Goal: Task Accomplishment & Management: Use online tool/utility

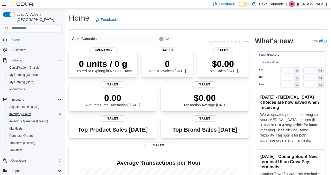
click at [21, 112] on span "Inventory Count" at bounding box center [20, 114] width 22 height 4
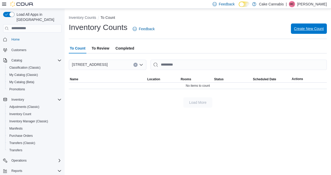
click at [294, 32] on span "Create New Count" at bounding box center [309, 29] width 30 height 10
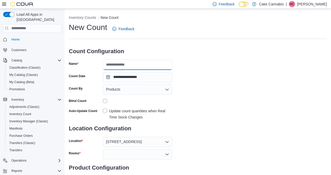
click at [157, 65] on input "Name" at bounding box center [137, 65] width 69 height 10
click at [132, 64] on input "******" at bounding box center [137, 65] width 69 height 10
type input "**********"
click at [142, 91] on div "Products" at bounding box center [137, 89] width 69 height 10
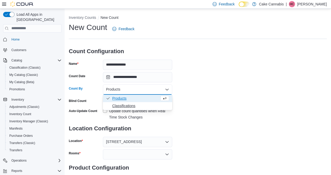
click at [135, 106] on span "Classifications" at bounding box center [140, 105] width 57 height 5
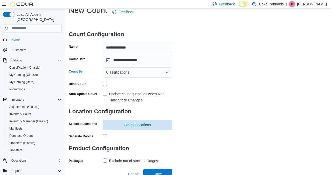
scroll to position [21, 0]
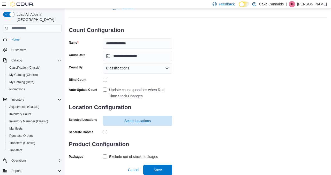
click at [105, 89] on label "Update count quantities when Real Time Stock Changes" at bounding box center [137, 93] width 69 height 12
click at [124, 123] on span "Select Locations" at bounding box center [137, 120] width 27 height 5
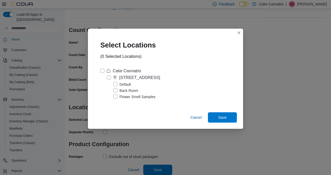
click at [104, 72] on label "Cake Cannabis" at bounding box center [120, 71] width 41 height 6
click at [222, 119] on span "Save" at bounding box center [222, 117] width 8 height 5
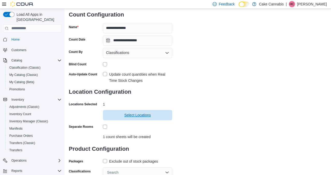
scroll to position [54, 0]
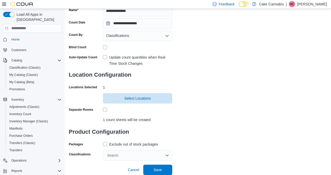
click at [108, 143] on label "Exclude out of stock packages" at bounding box center [130, 144] width 55 height 6
click at [116, 152] on div "Search" at bounding box center [137, 155] width 69 height 10
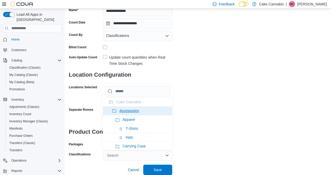
type input "*"
type input "**"
type input "*"
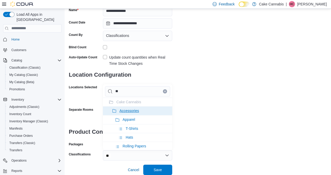
type input "*"
type input "**"
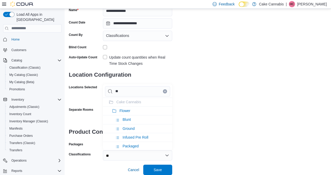
type input "***"
type input "****"
click at [128, 110] on span "Flower" at bounding box center [124, 111] width 11 height 4
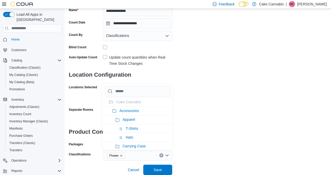
click at [211, 156] on div "**********" at bounding box center [198, 64] width 258 height 192
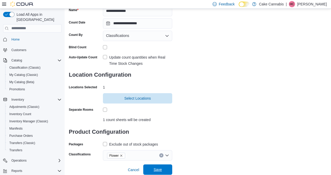
click at [165, 170] on span "Save" at bounding box center [157, 170] width 23 height 10
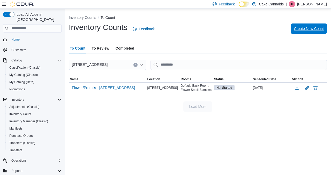
click at [303, 27] on span "Create New Count" at bounding box center [309, 28] width 30 height 5
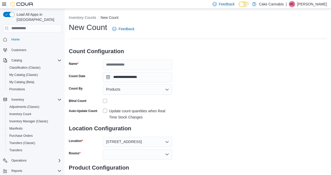
click at [142, 58] on h3 "Count Configuration" at bounding box center [120, 51] width 103 height 17
click at [142, 64] on input "Name" at bounding box center [137, 65] width 69 height 10
type input "**********"
click at [105, 112] on label "Update count quantities when Real Time Stock Changes" at bounding box center [137, 114] width 69 height 12
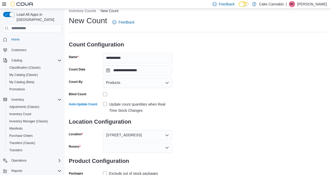
click at [127, 83] on div "Products" at bounding box center [137, 83] width 69 height 10
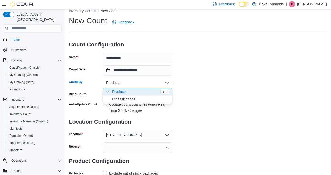
click at [128, 98] on span "Classifications" at bounding box center [140, 99] width 57 height 5
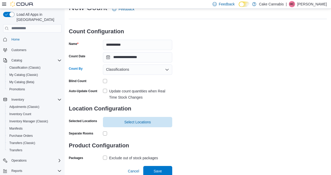
scroll to position [21, 0]
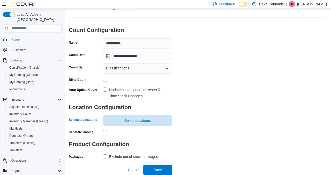
click at [114, 122] on span "Select Locations" at bounding box center [137, 120] width 63 height 10
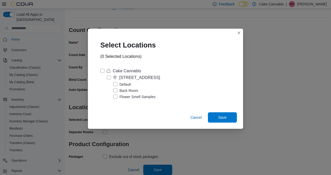
click at [103, 71] on label "Cake Cannabis" at bounding box center [120, 71] width 41 height 6
click at [229, 120] on span "Save" at bounding box center [222, 117] width 23 height 10
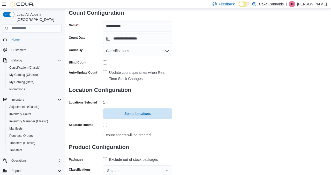
scroll to position [54, 0]
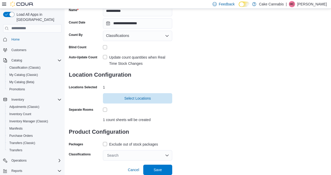
click at [106, 143] on label "Exclude out of stock packages" at bounding box center [130, 144] width 55 height 6
click at [113, 152] on div "Search" at bounding box center [137, 155] width 69 height 10
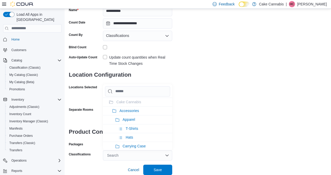
type input "*"
type input "**"
type input "***"
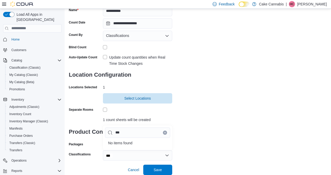
type input "**"
type input "*"
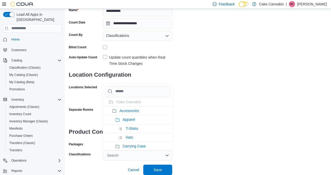
type input "*"
type input "**"
type input "***"
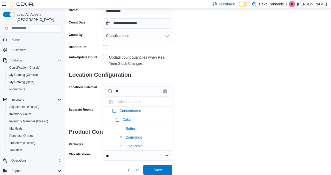
type input "***"
type input "****"
click at [141, 112] on span "Concentrates" at bounding box center [129, 111] width 21 height 4
click at [238, 123] on div "**********" at bounding box center [198, 64] width 258 height 192
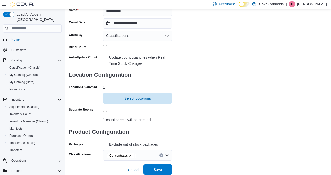
click at [164, 171] on span "Save" at bounding box center [157, 170] width 23 height 10
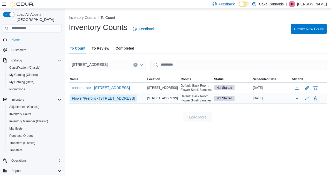
click at [129, 101] on span "Flower/Prerolls - 1402 S Peoria Ave ste 140" at bounding box center [103, 98] width 63 height 5
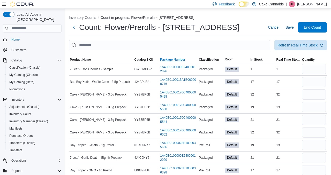
click at [175, 60] on span "Package Number" at bounding box center [172, 60] width 25 height 4
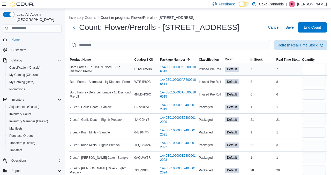
click at [314, 73] on input "number" at bounding box center [314, 69] width 24 height 10
type input "*"
click at [313, 82] on input "number" at bounding box center [314, 82] width 24 height 10
type input "*"
click at [313, 97] on input "number" at bounding box center [314, 94] width 24 height 10
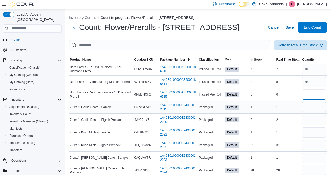
type input "*"
click at [321, 107] on input "number" at bounding box center [314, 107] width 24 height 10
type input "*"
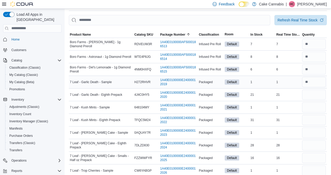
scroll to position [28, 0]
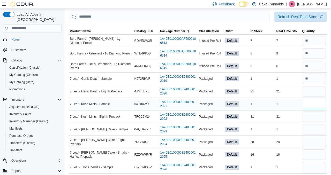
click at [316, 107] on input "number" at bounding box center [314, 104] width 24 height 10
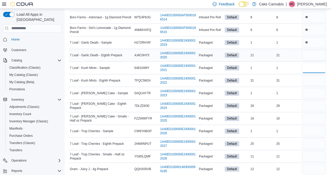
scroll to position [66, 0]
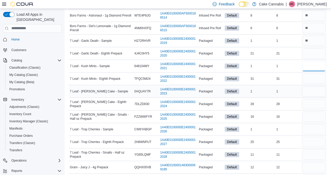
type input "*"
click at [315, 93] on input "number" at bounding box center [314, 91] width 24 height 10
type input "*"
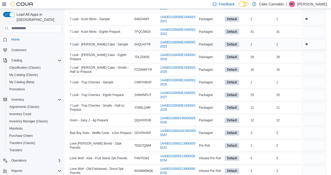
scroll to position [115, 0]
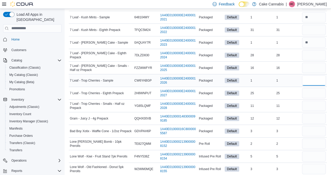
click at [311, 75] on input "number" at bounding box center [314, 80] width 24 height 10
type input "*"
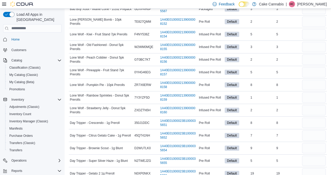
scroll to position [239, 0]
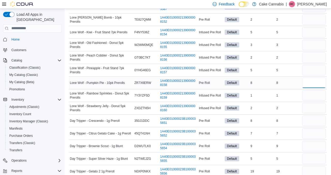
click at [311, 84] on input "number" at bounding box center [314, 83] width 24 height 10
type input "*"
click at [305, 33] on input "number" at bounding box center [314, 32] width 24 height 10
click at [311, 20] on input "number" at bounding box center [314, 19] width 24 height 10
type input "*"
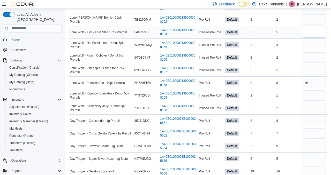
click at [311, 32] on input "number" at bounding box center [314, 32] width 24 height 10
type input "*"
click at [312, 43] on input "number" at bounding box center [314, 45] width 24 height 10
type input "*"
click at [313, 56] on input "number" at bounding box center [314, 57] width 24 height 10
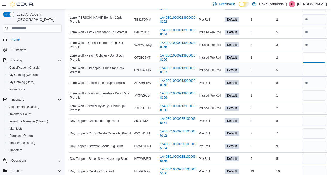
type input "*"
click at [310, 70] on input "number" at bounding box center [314, 70] width 24 height 10
type input "*"
click at [309, 97] on input "number" at bounding box center [314, 95] width 24 height 10
type input "*"
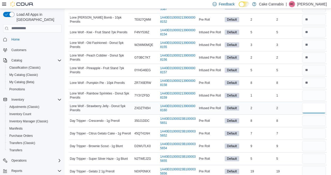
click at [314, 106] on input "number" at bounding box center [314, 108] width 24 height 10
type input "*"
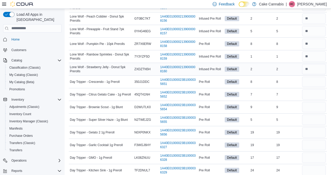
scroll to position [279, 0]
click at [320, 85] on input "number" at bounding box center [314, 81] width 24 height 10
type input "*"
click at [314, 94] on input "number" at bounding box center [314, 94] width 24 height 10
type input "*"
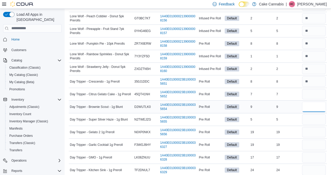
click at [316, 102] on input "number" at bounding box center [314, 107] width 24 height 10
click at [311, 116] on input "number" at bounding box center [314, 119] width 24 height 10
type input "*"
click at [312, 104] on input "number" at bounding box center [314, 107] width 24 height 10
type input "*"
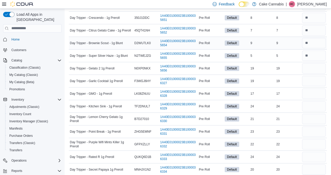
scroll to position [345, 0]
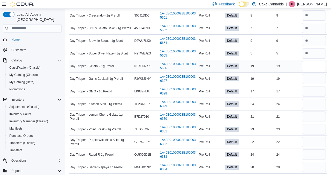
click at [307, 68] on input "number" at bounding box center [314, 66] width 24 height 10
type input "**"
click at [306, 81] on input "number" at bounding box center [314, 79] width 24 height 10
type input "**"
click at [309, 92] on input "number" at bounding box center [314, 91] width 24 height 10
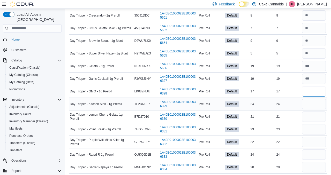
type input "**"
click at [310, 103] on input "number" at bounding box center [314, 104] width 24 height 10
type input "**"
click at [310, 115] on input "number" at bounding box center [314, 117] width 24 height 10
type input "**"
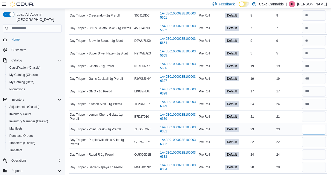
click at [310, 127] on input "number" at bounding box center [314, 129] width 24 height 10
type input "**"
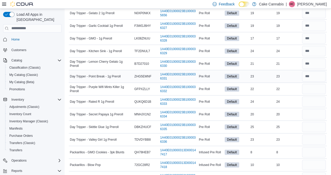
scroll to position [403, 0]
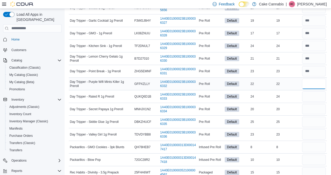
click at [306, 87] on input "number" at bounding box center [314, 84] width 24 height 10
type input "**"
click at [307, 98] on input "number" at bounding box center [314, 96] width 24 height 10
type input "**"
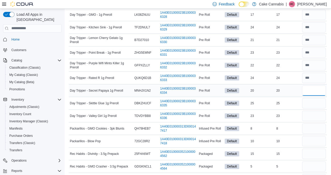
click at [307, 89] on input "number" at bounding box center [314, 91] width 24 height 10
type input "**"
click at [309, 102] on input "number" at bounding box center [314, 103] width 24 height 10
type input "**"
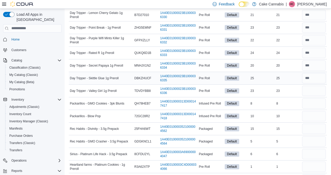
scroll to position [447, 0]
click at [313, 90] on input "number" at bounding box center [314, 91] width 24 height 10
type input "**"
click at [316, 104] on input "number" at bounding box center [314, 103] width 24 height 10
type input "*"
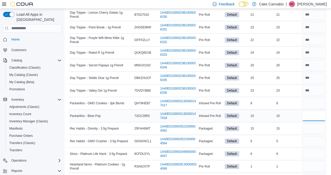
click at [315, 114] on input "number" at bounding box center [314, 116] width 24 height 10
type input "**"
click at [311, 129] on input "number" at bounding box center [314, 128] width 24 height 10
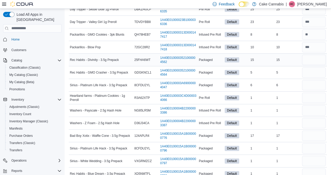
scroll to position [516, 0]
click at [322, 99] on input "number" at bounding box center [314, 97] width 24 height 10
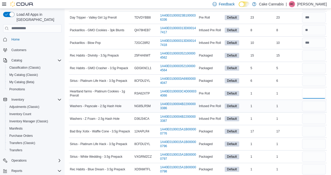
scroll to position [521, 0]
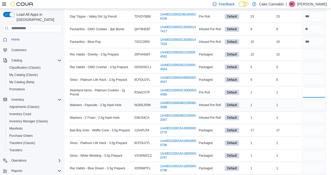
type input "*"
click at [320, 105] on input "number" at bounding box center [314, 105] width 24 height 10
type input "*"
click at [319, 123] on div at bounding box center [314, 118] width 26 height 12
click at [318, 117] on input "number" at bounding box center [314, 118] width 24 height 10
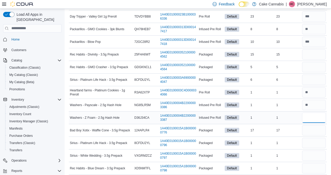
type input "*"
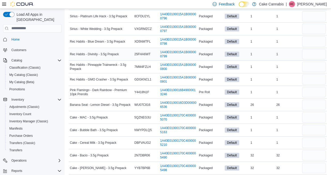
scroll to position [650, 0]
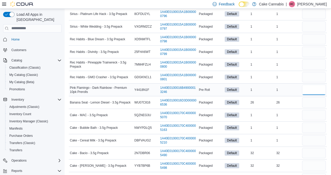
click at [314, 88] on input "number" at bounding box center [314, 90] width 24 height 10
type input "*"
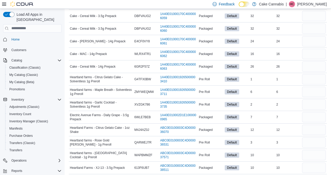
scroll to position [1081, 0]
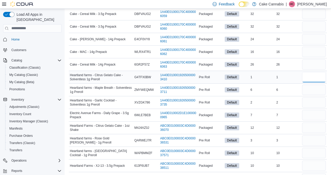
click at [312, 74] on input "number" at bounding box center [314, 77] width 24 height 10
type input "*"
click at [312, 89] on input "number" at bounding box center [314, 90] width 24 height 10
type input "*"
click at [314, 102] on input "number" at bounding box center [314, 102] width 24 height 10
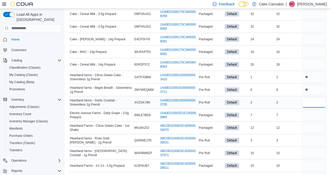
type input "*"
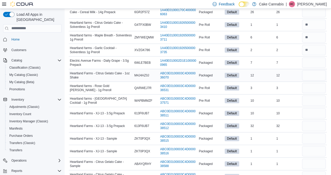
scroll to position [1146, 0]
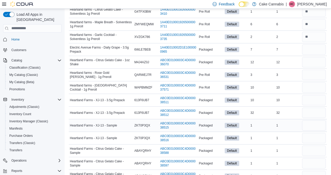
click at [315, 131] on div at bounding box center [314, 125] width 26 height 12
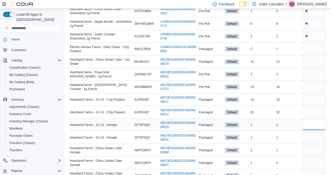
click at [314, 124] on input "number" at bounding box center [314, 125] width 24 height 10
type input "*"
click at [313, 142] on input "number" at bounding box center [314, 138] width 24 height 10
type input "*"
click at [313, 150] on input "number" at bounding box center [314, 150] width 24 height 10
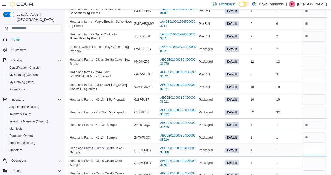
type input "*"
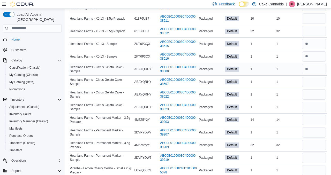
scroll to position [1236, 0]
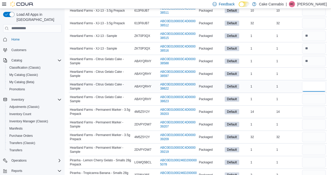
click at [318, 89] on input "number" at bounding box center [314, 86] width 24 height 10
type input "*"
click at [314, 68] on div at bounding box center [314, 74] width 26 height 12
click at [315, 76] on input "number" at bounding box center [314, 74] width 24 height 10
type input "*"
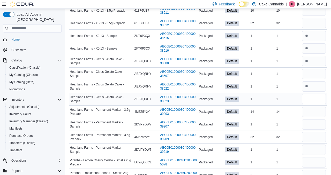
click at [313, 102] on input "number" at bounding box center [314, 99] width 24 height 10
type input "*"
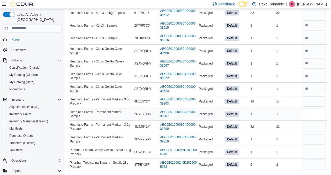
click at [312, 114] on input "number" at bounding box center [314, 114] width 24 height 10
type input "*"
click at [313, 155] on input "number" at bounding box center [314, 152] width 24 height 10
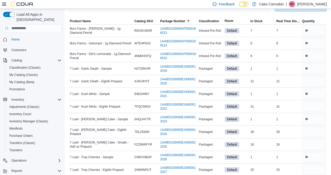
scroll to position [0, 0]
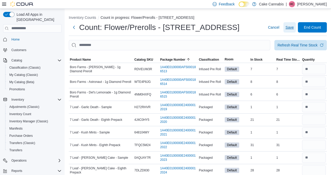
click at [290, 30] on span "Save" at bounding box center [289, 27] width 8 height 10
click at [72, 27] on button "Next" at bounding box center [74, 27] width 10 height 10
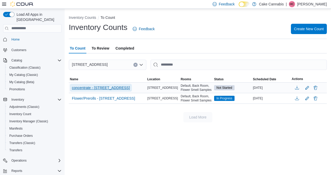
click at [115, 90] on span "concentrate - 1402 S Peoria Ave ste 140" at bounding box center [101, 87] width 58 height 5
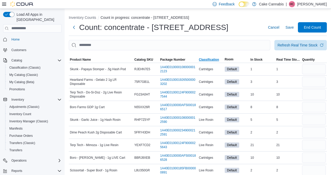
click at [209, 59] on span "Classification" at bounding box center [209, 60] width 20 height 4
click at [313, 67] on input "number" at bounding box center [314, 69] width 24 height 10
type input "*"
click at [314, 83] on input "number" at bounding box center [314, 82] width 24 height 10
type input "*"
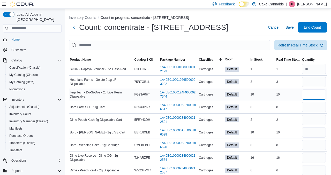
click at [318, 94] on input "number" at bounding box center [314, 94] width 24 height 10
type input "**"
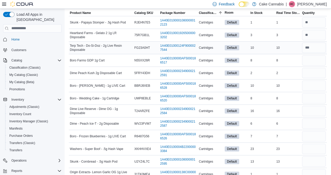
scroll to position [48, 0]
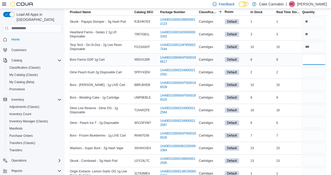
click at [321, 61] on input "number" at bounding box center [314, 60] width 24 height 10
type input "*"
click at [320, 70] on input "number" at bounding box center [314, 72] width 24 height 10
type input "*"
click at [320, 86] on input "number" at bounding box center [314, 85] width 24 height 10
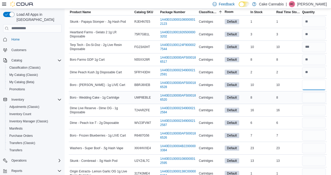
type input "**"
click at [321, 98] on input "number" at bounding box center [314, 97] width 24 height 10
type input "*"
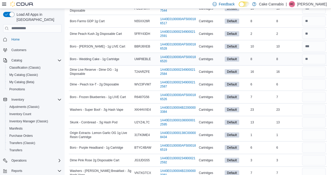
scroll to position [86, 0]
click at [310, 73] on input "number" at bounding box center [314, 71] width 24 height 10
type input "**"
click at [311, 86] on input "number" at bounding box center [314, 84] width 24 height 10
type input "*"
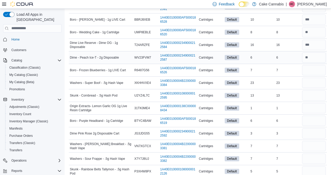
scroll to position [114, 0]
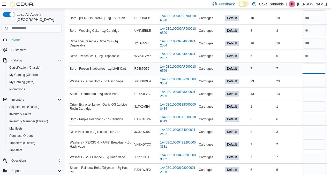
click at [309, 65] on input "number" at bounding box center [314, 69] width 24 height 10
type input "*"
click at [311, 81] on input "number" at bounding box center [314, 81] width 24 height 10
type input "**"
click at [314, 108] on input "number" at bounding box center [314, 107] width 24 height 10
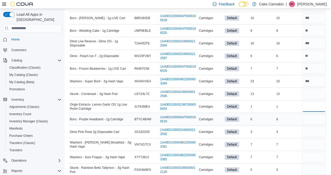
type input "*"
click at [315, 121] on input "number" at bounding box center [314, 119] width 24 height 10
type input "*"
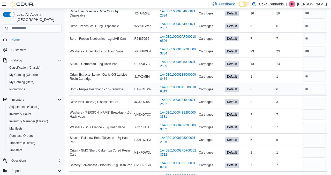
scroll to position [146, 0]
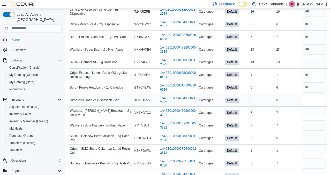
click at [308, 98] on input "number" at bounding box center [314, 100] width 24 height 10
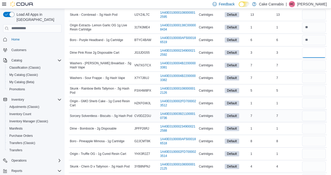
scroll to position [199, 0]
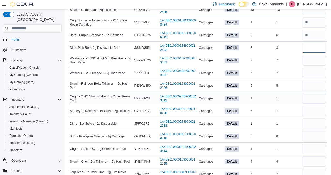
type input "*"
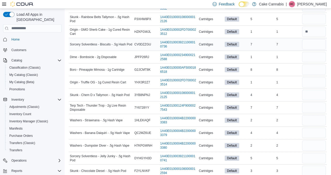
scroll to position [269, 0]
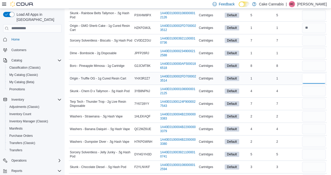
click at [314, 75] on input "number" at bounding box center [314, 78] width 24 height 10
type input "*"
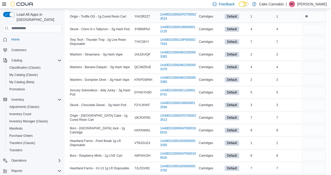
scroll to position [334, 0]
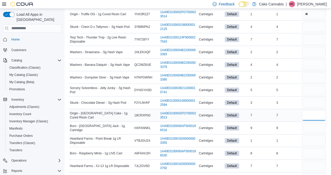
click at [313, 117] on input "number" at bounding box center [314, 115] width 24 height 10
type input "*"
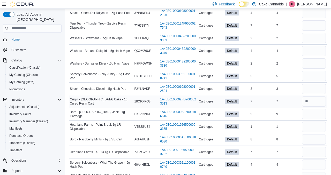
scroll to position [350, 0]
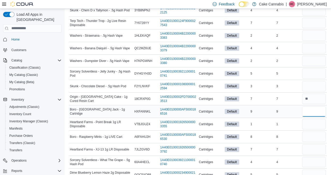
click at [312, 109] on input "number" at bounding box center [314, 111] width 24 height 10
type input "*"
click at [316, 125] on input "number" at bounding box center [314, 124] width 24 height 10
type input "*"
click at [317, 137] on input "number" at bounding box center [314, 137] width 24 height 10
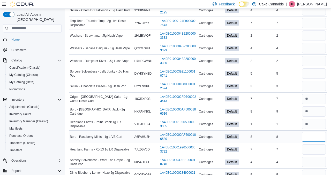
type input "*"
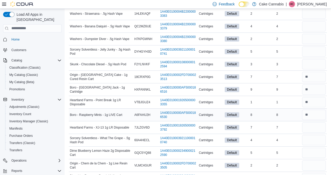
scroll to position [373, 0]
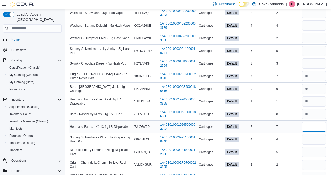
click at [313, 127] on input "number" at bounding box center [314, 127] width 24 height 10
type input "*"
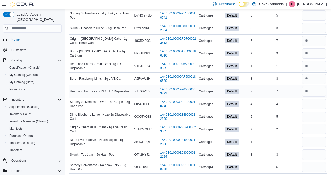
scroll to position [413, 0]
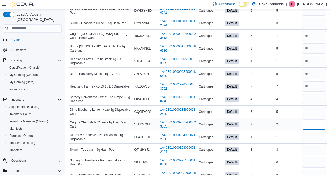
click at [309, 125] on input "number" at bounding box center [314, 124] width 24 height 10
type input "*"
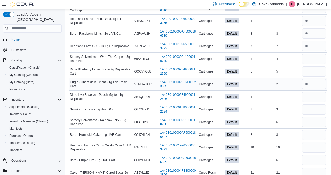
scroll to position [458, 0]
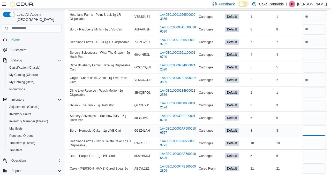
click at [309, 130] on input "number" at bounding box center [314, 131] width 24 height 10
type input "*"
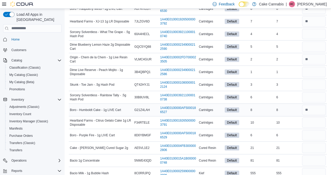
scroll to position [480, 0]
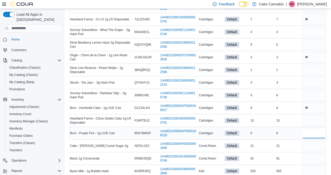
click at [308, 135] on input "number" at bounding box center [314, 133] width 24 height 10
type input "*"
click at [307, 123] on input "number" at bounding box center [314, 120] width 24 height 10
type input "**"
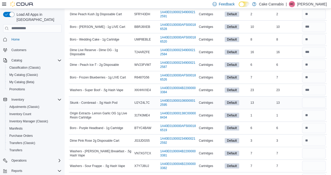
scroll to position [107, 0]
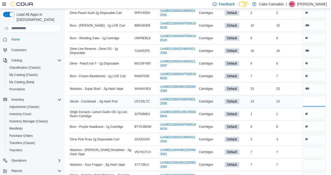
click at [313, 102] on input "number" at bounding box center [314, 101] width 24 height 10
type input "**"
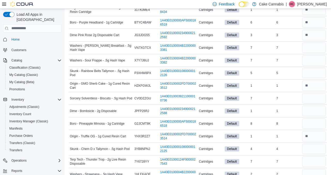
scroll to position [213, 0]
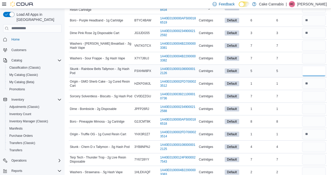
click at [315, 69] on input "number" at bounding box center [314, 71] width 24 height 10
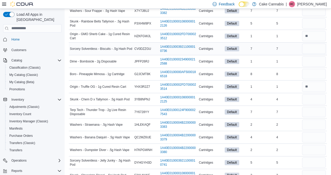
scroll to position [261, 0]
click at [319, 103] on input "number" at bounding box center [314, 99] width 24 height 10
type input "*"
click at [310, 49] on input "number" at bounding box center [314, 48] width 24 height 10
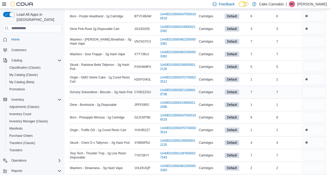
scroll to position [213, 0]
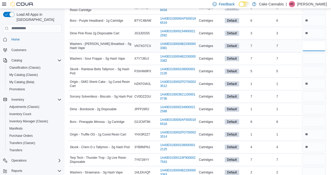
click at [313, 47] on input "number" at bounding box center [314, 46] width 24 height 10
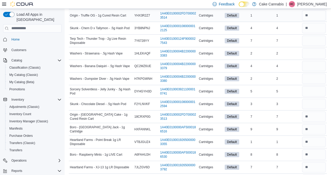
scroll to position [332, 0]
click at [316, 108] on input "number" at bounding box center [314, 104] width 24 height 10
type input "*"
click at [319, 41] on input "number" at bounding box center [314, 41] width 24 height 10
type input "*"
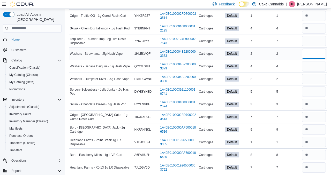
click at [319, 52] on input "number" at bounding box center [314, 54] width 24 height 10
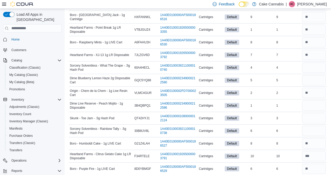
scroll to position [454, 0]
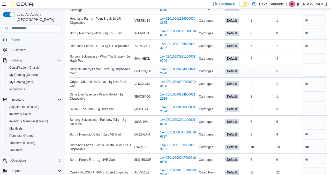
click at [314, 73] on input "number" at bounding box center [314, 71] width 24 height 10
type input "*"
click at [319, 122] on input "number" at bounding box center [314, 122] width 24 height 10
type input "*"
click at [316, 110] on input "number" at bounding box center [314, 109] width 24 height 10
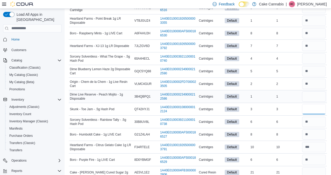
type input "*"
click at [318, 98] on input "number" at bounding box center [314, 96] width 24 height 10
type input "*"
click at [316, 55] on input "number" at bounding box center [314, 58] width 24 height 10
type input "*"
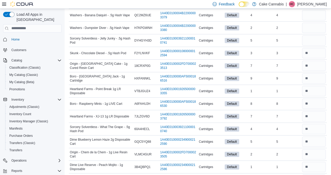
scroll to position [369, 0]
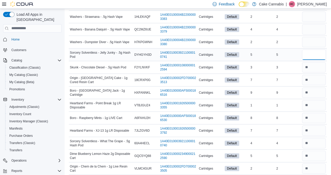
click at [307, 56] on input "number" at bounding box center [314, 55] width 24 height 10
click at [307, 43] on input "number" at bounding box center [314, 42] width 24 height 10
click at [306, 30] on input "number" at bounding box center [314, 29] width 24 height 10
click at [309, 13] on input "number" at bounding box center [314, 17] width 24 height 10
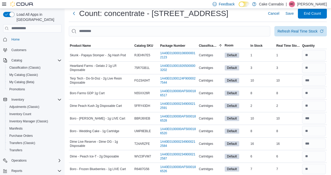
scroll to position [0, 0]
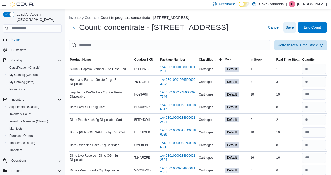
click at [292, 27] on span "Save" at bounding box center [289, 27] width 8 height 5
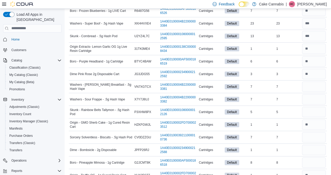
scroll to position [174, 0]
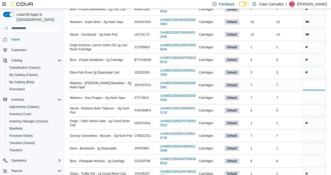
click at [320, 82] on input "number" at bounding box center [314, 85] width 24 height 10
click at [320, 97] on input "number" at bounding box center [314, 98] width 24 height 10
click at [321, 110] on input "number" at bounding box center [314, 110] width 24 height 10
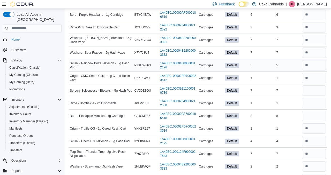
scroll to position [222, 0]
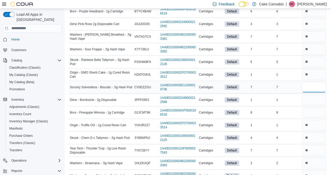
click at [321, 84] on input "number" at bounding box center [314, 87] width 24 height 10
click at [320, 100] on input "number" at bounding box center [314, 100] width 24 height 10
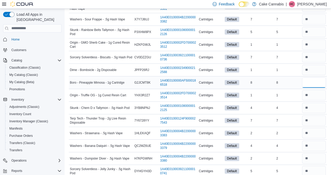
click at [314, 83] on input "number" at bounding box center [314, 83] width 24 height 10
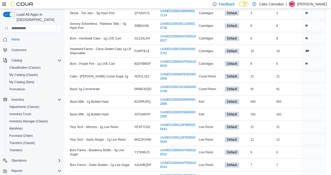
scroll to position [551, 0]
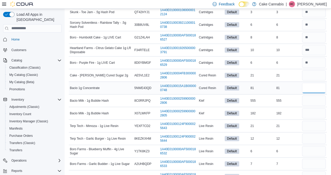
click at [309, 87] on input "number" at bounding box center [314, 88] width 24 height 10
click at [308, 74] on input "number" at bounding box center [314, 75] width 24 height 10
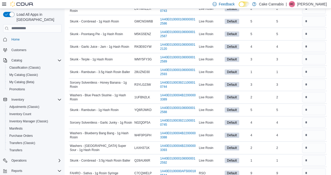
scroll to position [1120, 0]
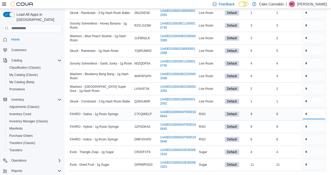
click at [311, 112] on input "number" at bounding box center [314, 114] width 24 height 10
click at [312, 128] on input "number" at bounding box center [314, 127] width 24 height 10
click at [311, 140] on input "number" at bounding box center [314, 139] width 24 height 10
click at [312, 151] on input "number" at bounding box center [314, 152] width 24 height 10
click at [313, 161] on input "number" at bounding box center [314, 165] width 24 height 10
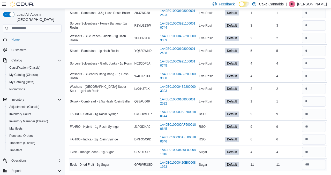
scroll to position [1103, 0]
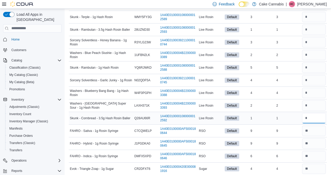
click at [315, 121] on input "number" at bounding box center [314, 118] width 24 height 10
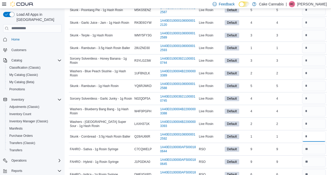
scroll to position [1120, 0]
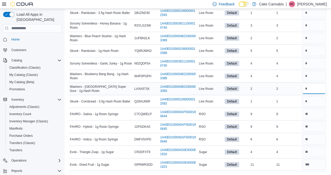
click at [309, 89] on input "number" at bounding box center [314, 89] width 24 height 10
click at [312, 78] on input "number" at bounding box center [314, 76] width 24 height 10
click at [311, 66] on input "number" at bounding box center [314, 63] width 24 height 10
click at [311, 52] on input "number" at bounding box center [314, 51] width 24 height 10
click at [311, 37] on input "number" at bounding box center [314, 38] width 24 height 10
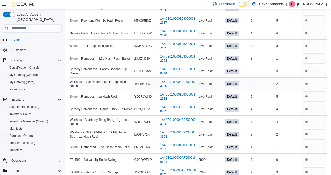
scroll to position [1073, 0]
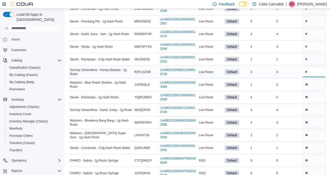
click at [308, 73] on input "number" at bounding box center [314, 72] width 24 height 10
click at [309, 60] on input "number" at bounding box center [314, 59] width 24 height 10
click at [315, 46] on input "number" at bounding box center [314, 47] width 24 height 10
click at [313, 34] on input "number" at bounding box center [314, 34] width 24 height 10
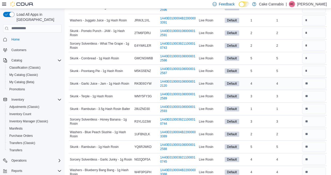
scroll to position [1019, 0]
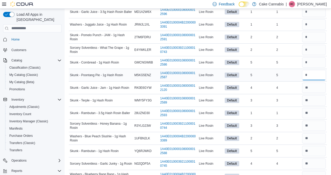
click at [308, 75] on input "number" at bounding box center [314, 75] width 24 height 10
click at [310, 62] on input "number" at bounding box center [314, 62] width 24 height 10
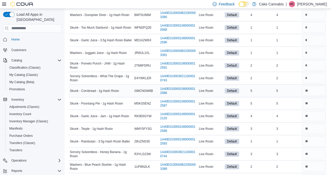
scroll to position [991, 0]
click at [309, 80] on input "number" at bounding box center [314, 78] width 24 height 10
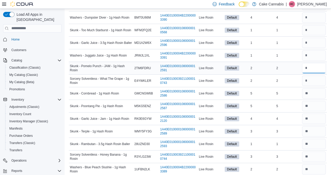
click at [313, 70] on input "number" at bounding box center [314, 68] width 24 height 10
click at [313, 58] on input "number" at bounding box center [314, 55] width 24 height 10
click at [309, 44] on input "number" at bounding box center [314, 43] width 24 height 10
click at [308, 32] on input "number" at bounding box center [314, 30] width 24 height 10
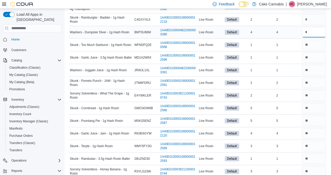
click at [307, 32] on input "number" at bounding box center [314, 32] width 24 height 10
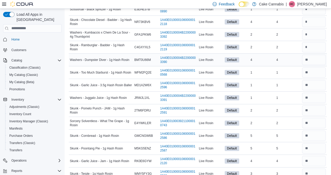
scroll to position [944, 0]
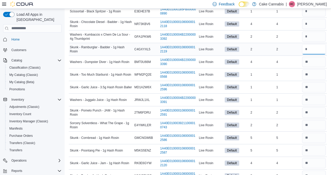
click at [310, 49] on input "number" at bounding box center [314, 49] width 24 height 10
click at [311, 37] on input "number" at bounding box center [314, 37] width 24 height 10
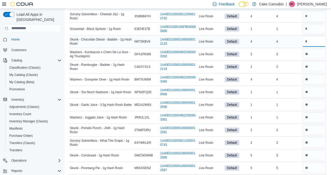
click at [311, 43] on input "number" at bounding box center [314, 41] width 24 height 10
click at [315, 28] on input "number" at bounding box center [314, 29] width 24 height 10
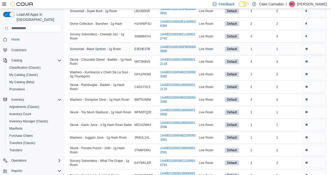
scroll to position [901, 0]
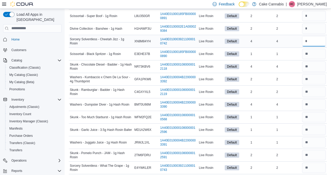
click at [317, 42] on input "number" at bounding box center [314, 41] width 24 height 10
click at [316, 25] on input "number" at bounding box center [314, 29] width 24 height 10
click at [315, 19] on input "number" at bounding box center [314, 16] width 24 height 10
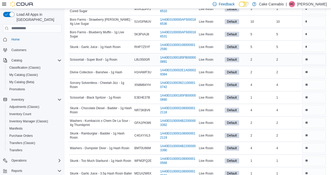
scroll to position [851, 0]
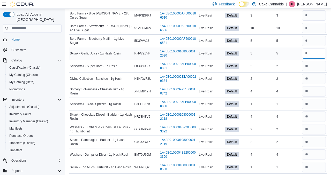
click at [309, 52] on input "number" at bounding box center [314, 53] width 24 height 10
click at [309, 40] on input "number" at bounding box center [314, 41] width 24 height 10
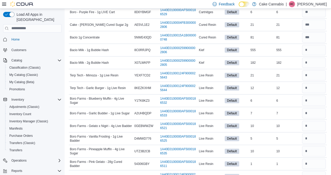
scroll to position [602, 0]
click at [312, 72] on input "number" at bounding box center [314, 75] width 24 height 10
click at [316, 89] on input "number" at bounding box center [314, 88] width 24 height 10
click at [315, 100] on input "number" at bounding box center [314, 100] width 24 height 10
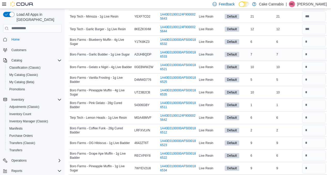
scroll to position [661, 0]
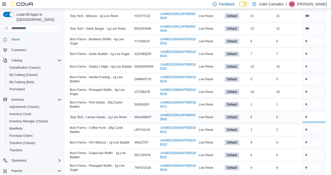
click at [318, 116] on input "number" at bounding box center [314, 117] width 24 height 10
click at [317, 106] on input "number" at bounding box center [314, 104] width 24 height 10
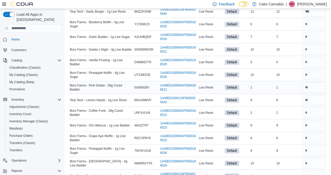
scroll to position [678, 0]
click at [314, 115] on input "number" at bounding box center [314, 112] width 24 height 10
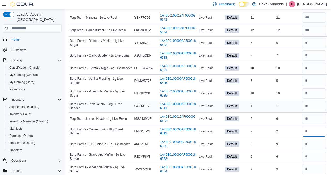
scroll to position [658, 0]
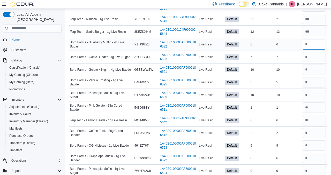
click at [315, 44] on input "number" at bounding box center [314, 44] width 24 height 10
click at [316, 55] on input "number" at bounding box center [314, 57] width 24 height 10
click at [318, 68] on input "number" at bounding box center [314, 70] width 24 height 10
click at [316, 96] on input "number" at bounding box center [314, 95] width 24 height 10
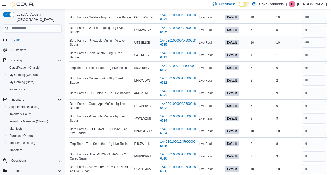
scroll to position [712, 0]
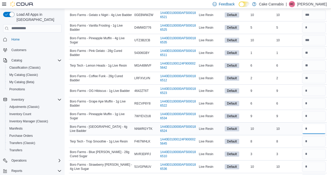
click at [312, 126] on input "number" at bounding box center [314, 129] width 24 height 10
click at [310, 139] on input "number" at bounding box center [314, 141] width 24 height 10
click at [310, 149] on input "number" at bounding box center [314, 154] width 24 height 10
click at [310, 167] on input "number" at bounding box center [314, 167] width 24 height 10
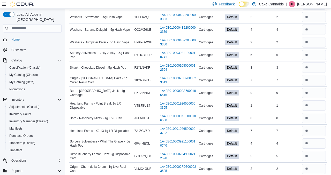
scroll to position [0, 0]
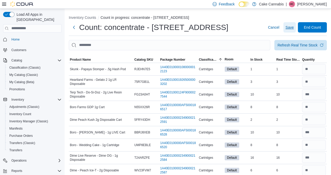
click at [286, 28] on span "Save" at bounding box center [289, 27] width 8 height 5
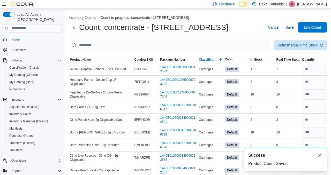
click at [207, 60] on span "Classification" at bounding box center [208, 60] width 19 height 4
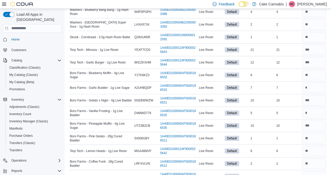
scroll to position [413, 0]
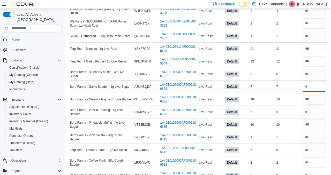
click at [315, 87] on input "number" at bounding box center [314, 87] width 24 height 10
click at [314, 110] on input "number" at bounding box center [314, 112] width 24 height 10
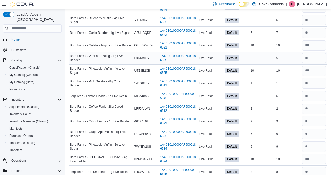
scroll to position [474, 0]
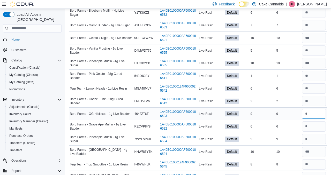
click at [311, 115] on input "number" at bounding box center [314, 114] width 24 height 10
click at [311, 116] on input "number" at bounding box center [314, 114] width 24 height 10
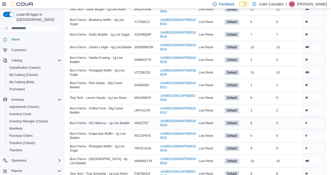
scroll to position [462, 0]
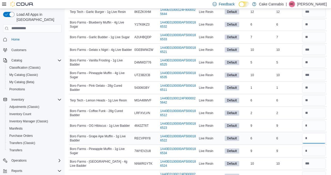
click at [314, 137] on input "number" at bounding box center [314, 138] width 24 height 10
click at [312, 151] on input "number" at bounding box center [314, 151] width 24 height 10
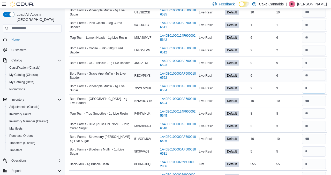
scroll to position [525, 0]
click at [314, 149] on input "number" at bounding box center [314, 151] width 24 height 10
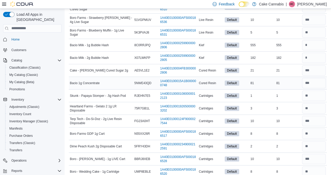
scroll to position [641, 0]
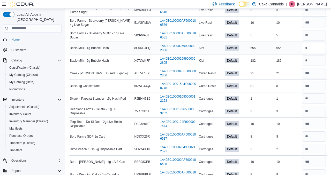
click at [311, 52] on input "number" at bounding box center [314, 48] width 24 height 10
click at [313, 61] on input "number" at bounding box center [314, 61] width 24 height 10
click at [316, 49] on input "number" at bounding box center [314, 48] width 24 height 10
click at [317, 61] on input "number" at bounding box center [314, 61] width 24 height 10
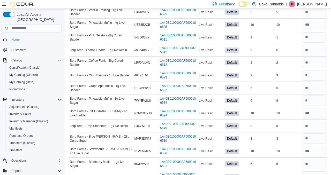
scroll to position [515, 0]
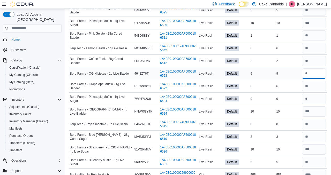
click at [309, 75] on input "number" at bounding box center [314, 73] width 24 height 10
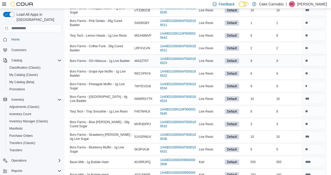
scroll to position [528, 0]
click at [312, 89] on input "number" at bounding box center [314, 86] width 24 height 10
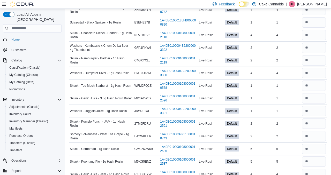
scroll to position [0, 0]
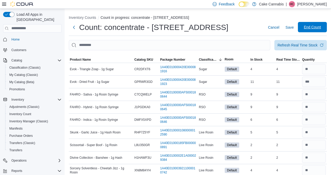
click at [316, 29] on span "End Count" at bounding box center [312, 27] width 17 height 5
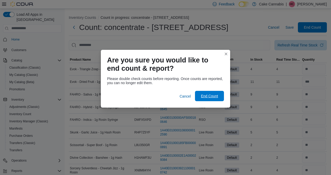
click at [218, 97] on span "End Count" at bounding box center [209, 96] width 17 height 5
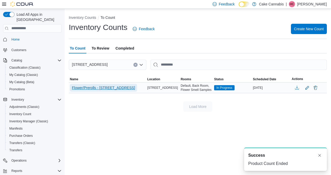
click at [109, 90] on span "Flower/Prerolls - 1402 S Peoria Ave ste 140" at bounding box center [103, 87] width 63 height 5
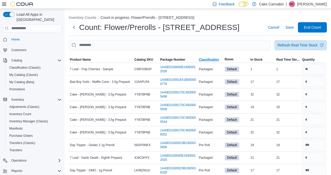
click at [207, 60] on span "Classification" at bounding box center [209, 60] width 20 height 4
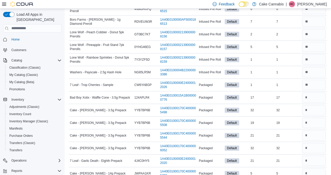
scroll to position [150, 0]
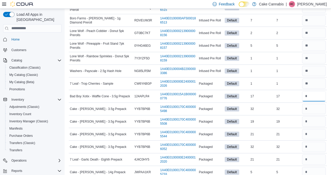
click at [307, 96] on input "number" at bounding box center [314, 96] width 24 height 10
click at [312, 97] on input "number" at bounding box center [314, 96] width 24 height 10
click at [313, 106] on input "number" at bounding box center [314, 109] width 24 height 10
click at [312, 107] on input "number" at bounding box center [314, 109] width 24 height 10
click at [320, 124] on input "number" at bounding box center [314, 122] width 24 height 10
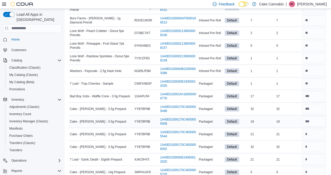
scroll to position [162, 0]
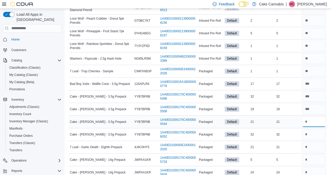
click at [316, 122] on input "number" at bounding box center [314, 122] width 24 height 10
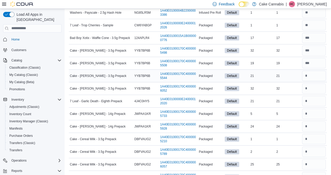
scroll to position [210, 0]
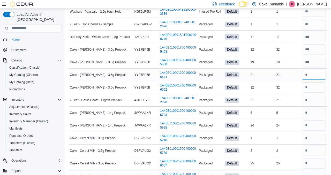
click at [308, 76] on input "number" at bounding box center [314, 75] width 24 height 10
click at [321, 86] on input "number" at bounding box center [314, 87] width 24 height 10
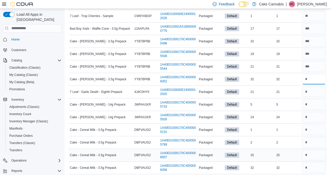
scroll to position [220, 0]
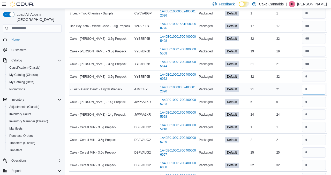
click at [318, 89] on input "number" at bounding box center [314, 89] width 24 height 10
click at [311, 90] on input "number" at bounding box center [314, 89] width 24 height 10
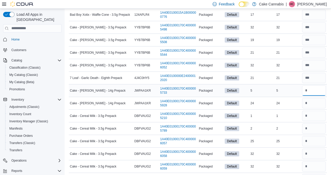
click at [309, 88] on input "number" at bounding box center [314, 91] width 24 height 10
click at [317, 99] on input "number" at bounding box center [314, 103] width 24 height 10
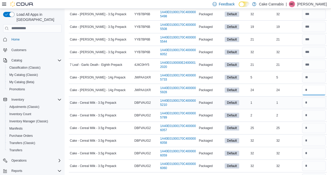
scroll to position [248, 0]
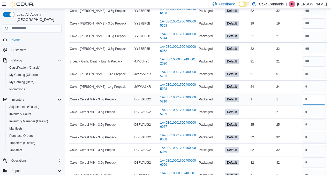
click at [312, 100] on input "number" at bounding box center [314, 99] width 24 height 10
click at [308, 84] on input "number" at bounding box center [314, 87] width 24 height 10
click at [310, 103] on input "number" at bounding box center [314, 99] width 24 height 10
click at [312, 113] on input "number" at bounding box center [314, 112] width 24 height 10
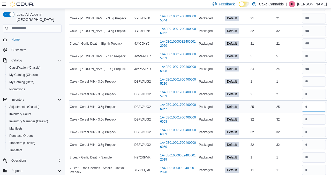
click at [314, 108] on input "number" at bounding box center [314, 107] width 24 height 10
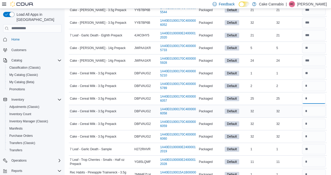
scroll to position [279, 0]
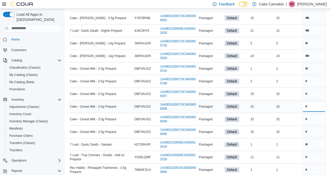
click at [312, 108] on input "number" at bounding box center [314, 107] width 24 height 10
click at [306, 119] on input "number" at bounding box center [314, 119] width 24 height 10
click at [311, 132] on input "number" at bounding box center [314, 132] width 24 height 10
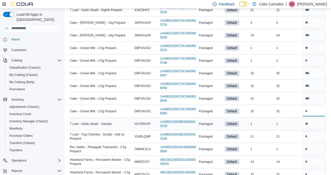
scroll to position [309, 0]
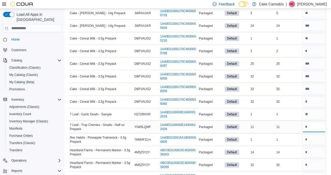
click at [314, 126] on input "number" at bounding box center [314, 127] width 24 height 10
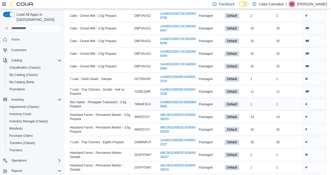
scroll to position [346, 0]
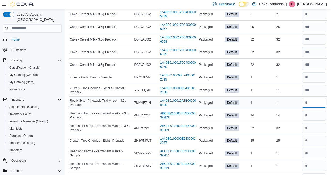
click at [311, 103] on input "number" at bounding box center [314, 103] width 24 height 10
click at [309, 112] on input "number" at bounding box center [314, 115] width 24 height 10
click at [310, 132] on input "number" at bounding box center [314, 128] width 24 height 10
click at [311, 139] on input "number" at bounding box center [314, 141] width 24 height 10
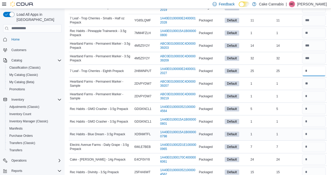
scroll to position [417, 0]
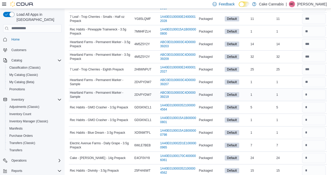
click at [306, 89] on div at bounding box center [314, 95] width 26 height 12
click at [306, 96] on input "number" at bounding box center [314, 95] width 24 height 10
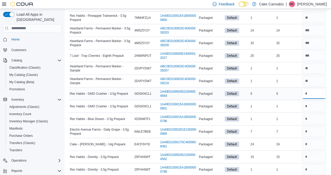
click at [305, 94] on input "number" at bounding box center [314, 94] width 24 height 10
click at [308, 105] on input "number" at bounding box center [314, 106] width 24 height 10
click at [308, 120] on input "number" at bounding box center [314, 119] width 24 height 10
click at [308, 130] on input "number" at bounding box center [314, 132] width 24 height 10
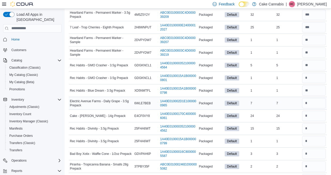
scroll to position [466, 0]
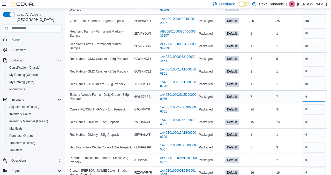
click at [307, 95] on input "number" at bounding box center [314, 97] width 24 height 10
click at [311, 109] on input "number" at bounding box center [314, 109] width 24 height 10
click at [320, 106] on input "number" at bounding box center [314, 109] width 24 height 10
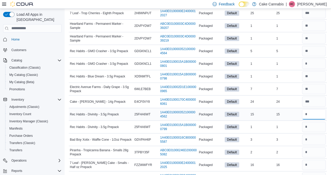
click at [322, 113] on input "number" at bounding box center [314, 114] width 24 height 10
click at [318, 127] on input "number" at bounding box center [314, 127] width 24 height 10
click at [318, 141] on input "number" at bounding box center [314, 140] width 24 height 10
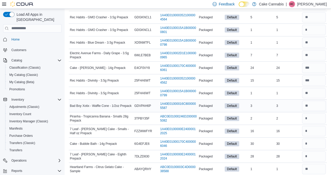
scroll to position [514, 0]
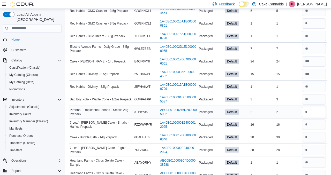
click at [311, 110] on input "number" at bounding box center [314, 112] width 24 height 10
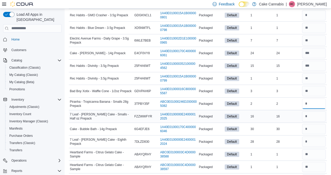
scroll to position [525, 0]
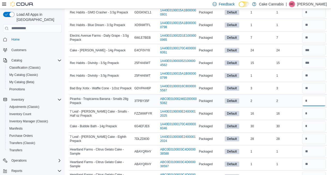
click at [309, 105] on input "number" at bounding box center [314, 101] width 24 height 10
click at [310, 113] on input "number" at bounding box center [314, 114] width 24 height 10
click at [310, 102] on input "number" at bounding box center [314, 101] width 24 height 10
click at [311, 116] on input "number" at bounding box center [314, 114] width 24 height 10
click at [313, 125] on input "number" at bounding box center [314, 126] width 24 height 10
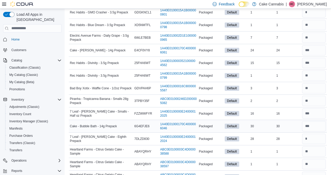
scroll to position [543, 0]
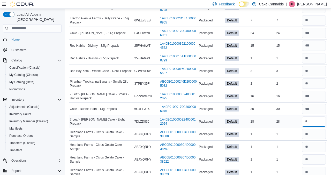
click at [320, 126] on input "number" at bounding box center [314, 122] width 24 height 10
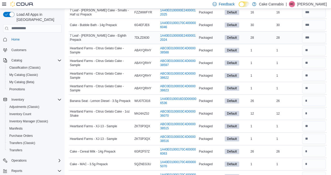
scroll to position [631, 0]
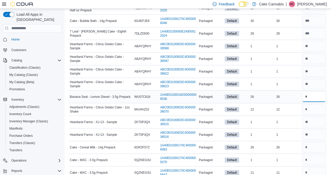
click at [308, 97] on input "number" at bounding box center [314, 97] width 24 height 10
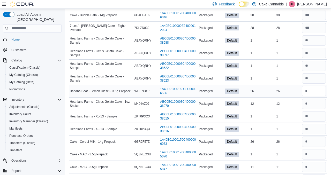
scroll to position [637, 0]
click at [310, 106] on input "number" at bounding box center [314, 103] width 24 height 10
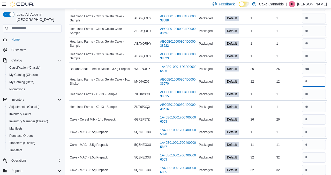
scroll to position [663, 0]
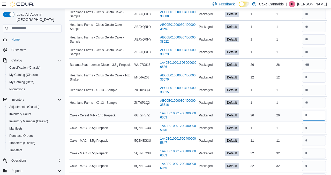
click at [315, 113] on input "number" at bounding box center [314, 115] width 24 height 10
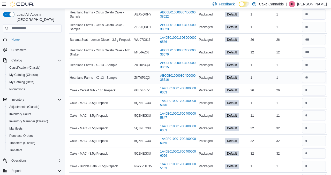
scroll to position [689, 0]
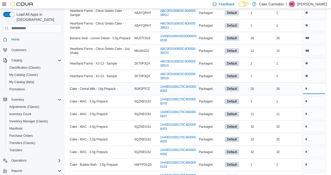
click at [307, 92] on input "number" at bounding box center [314, 89] width 24 height 10
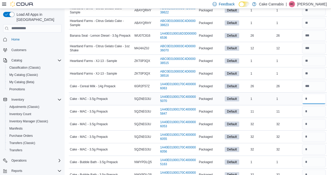
click at [309, 97] on input "number" at bounding box center [314, 99] width 24 height 10
click at [313, 116] on input "number" at bounding box center [314, 111] width 24 height 10
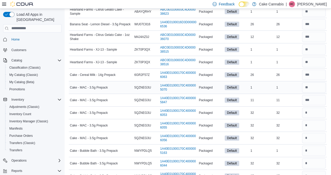
scroll to position [723, 0]
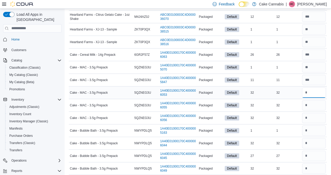
click at [315, 92] on input "number" at bounding box center [314, 93] width 24 height 10
click at [315, 103] on input "number" at bounding box center [314, 105] width 24 height 10
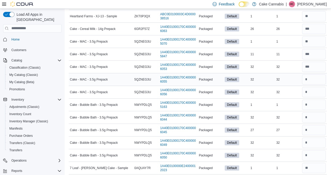
scroll to position [750, 0]
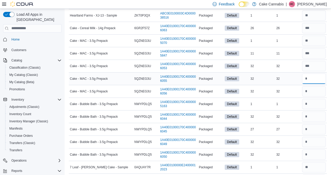
click at [309, 79] on input "number" at bounding box center [314, 79] width 24 height 10
click at [307, 92] on input "number" at bounding box center [314, 91] width 24 height 10
click at [310, 105] on input "number" at bounding box center [314, 104] width 24 height 10
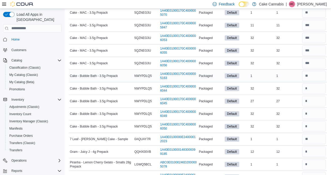
scroll to position [779, 0]
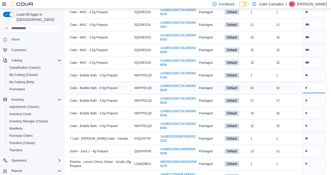
click at [309, 88] on input "number" at bounding box center [314, 88] width 24 height 10
click at [311, 99] on input "number" at bounding box center [314, 101] width 24 height 10
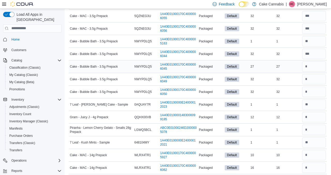
scroll to position [815, 0]
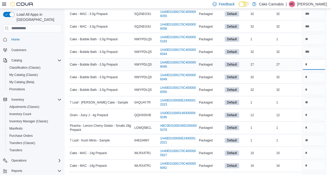
click at [308, 65] on input "number" at bounding box center [314, 64] width 24 height 10
click at [309, 77] on input "number" at bounding box center [314, 77] width 24 height 10
click at [310, 91] on input "number" at bounding box center [314, 90] width 24 height 10
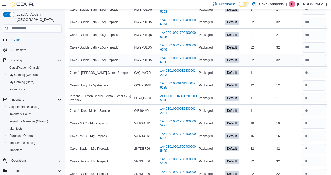
scroll to position [848, 0]
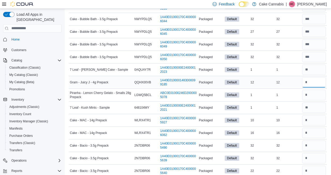
click at [323, 86] on input "number" at bounding box center [314, 82] width 24 height 10
click at [316, 99] on input "number" at bounding box center [314, 95] width 24 height 10
click at [309, 83] on input "number" at bounding box center [314, 82] width 24 height 10
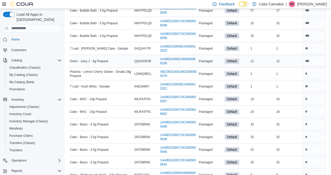
scroll to position [869, 0]
click at [311, 95] on input "number" at bounding box center [314, 99] width 24 height 10
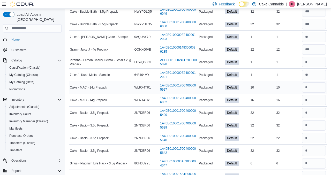
scroll to position [890, 0]
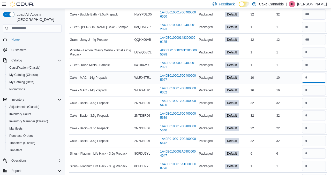
click at [313, 76] on input "number" at bounding box center [314, 78] width 24 height 10
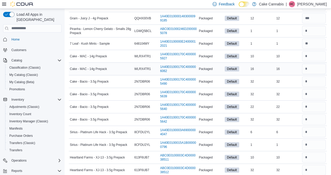
scroll to position [911, 0]
click at [309, 68] on input "number" at bounding box center [314, 69] width 24 height 10
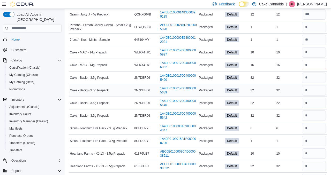
scroll to position [905, 0]
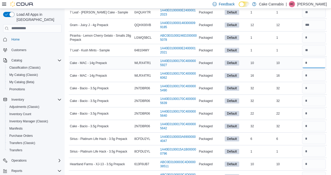
click at [312, 64] on input "number" at bounding box center [314, 63] width 24 height 10
click at [311, 74] on input "number" at bounding box center [314, 76] width 24 height 10
click at [318, 87] on input "number" at bounding box center [314, 88] width 24 height 10
click at [316, 99] on input "number" at bounding box center [314, 101] width 24 height 10
click at [304, 116] on input "number" at bounding box center [314, 114] width 24 height 10
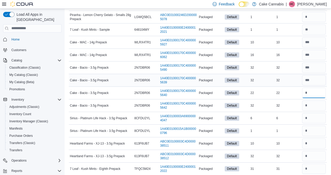
scroll to position [927, 0]
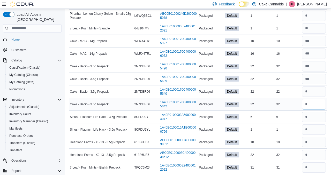
click at [313, 104] on input "number" at bounding box center [314, 104] width 24 height 10
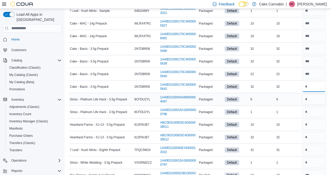
scroll to position [947, 0]
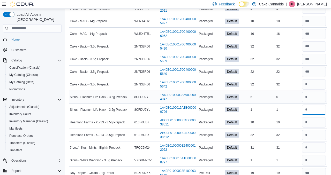
click at [314, 111] on input "number" at bounding box center [314, 110] width 24 height 10
click at [313, 98] on input "number" at bounding box center [314, 97] width 24 height 10
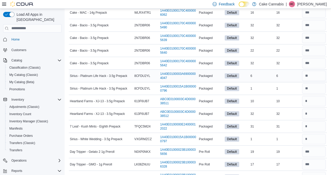
scroll to position [971, 0]
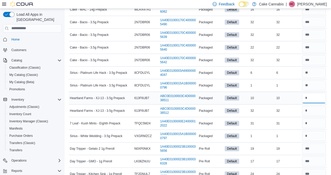
click at [314, 102] on input "number" at bounding box center [314, 98] width 24 height 10
click at [315, 109] on input "number" at bounding box center [314, 111] width 24 height 10
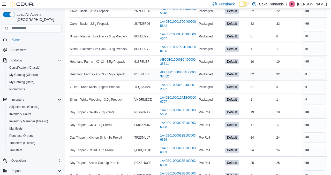
scroll to position [1010, 0]
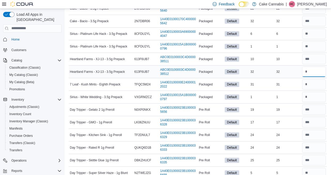
click at [313, 67] on input "number" at bounding box center [314, 72] width 24 height 10
click at [313, 86] on input "number" at bounding box center [314, 84] width 24 height 10
click at [312, 89] on input "number" at bounding box center [314, 84] width 24 height 10
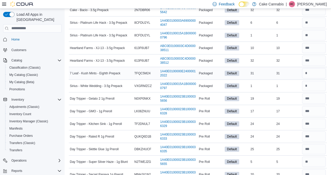
scroll to position [1023, 0]
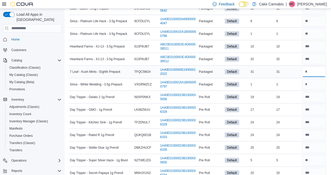
click at [313, 74] on input "number" at bounding box center [314, 72] width 24 height 10
click at [315, 85] on input "number" at bounding box center [314, 84] width 24 height 10
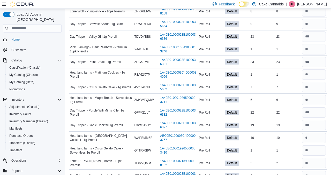
scroll to position [1246, 0]
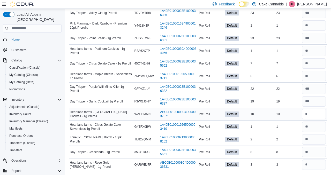
click at [314, 118] on input "number" at bounding box center [314, 114] width 24 height 10
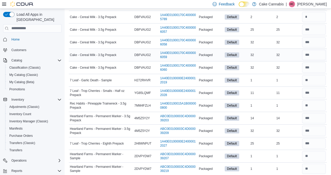
scroll to position [345, 0]
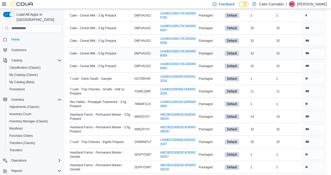
click at [228, 107] on div "Default" at bounding box center [236, 103] width 26 height 7
click at [313, 90] on input "number" at bounding box center [314, 91] width 24 height 10
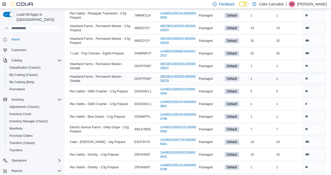
scroll to position [435, 0]
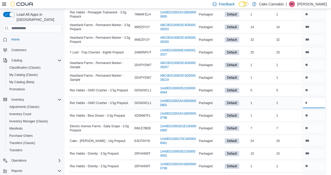
click at [310, 101] on input "number" at bounding box center [314, 103] width 24 height 10
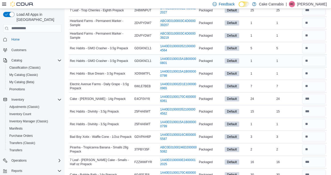
scroll to position [482, 0]
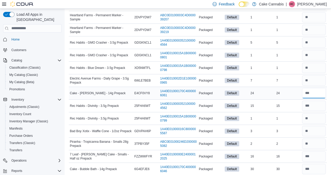
click at [311, 96] on input "number" at bounding box center [314, 93] width 24 height 10
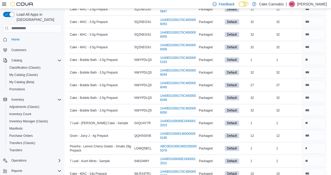
scroll to position [795, 0]
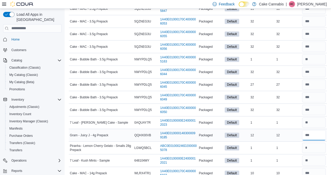
click at [316, 138] on input "number" at bounding box center [314, 135] width 24 height 10
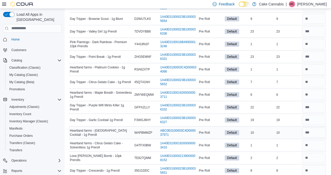
scroll to position [1246, 0]
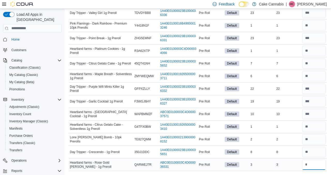
click at [314, 163] on input "number" at bounding box center [314, 165] width 24 height 10
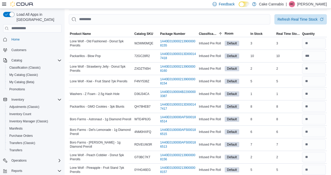
scroll to position [5, 0]
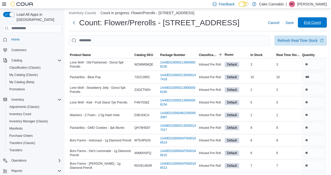
click at [307, 24] on span "End Count" at bounding box center [312, 22] width 17 height 5
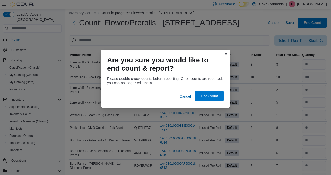
click at [214, 95] on span "End Count" at bounding box center [209, 96] width 17 height 5
